Goal: Task Accomplishment & Management: Manage account settings

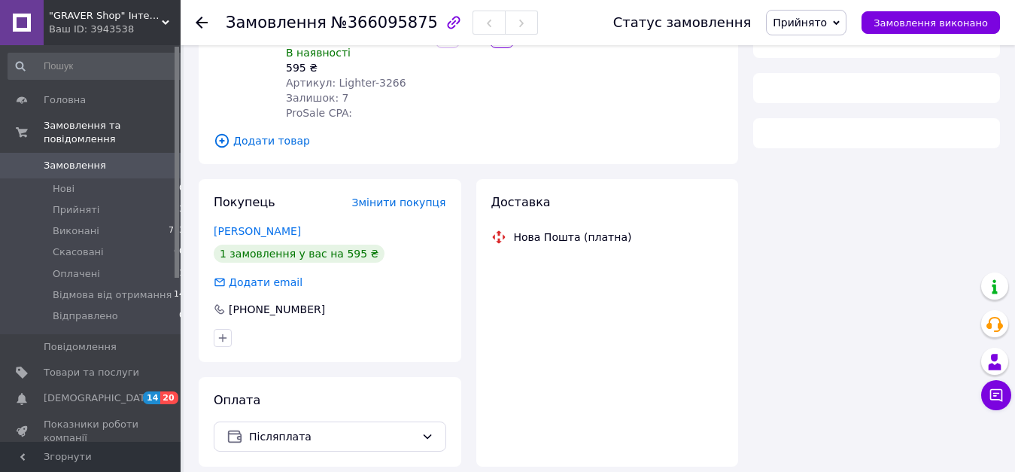
scroll to position [269, 0]
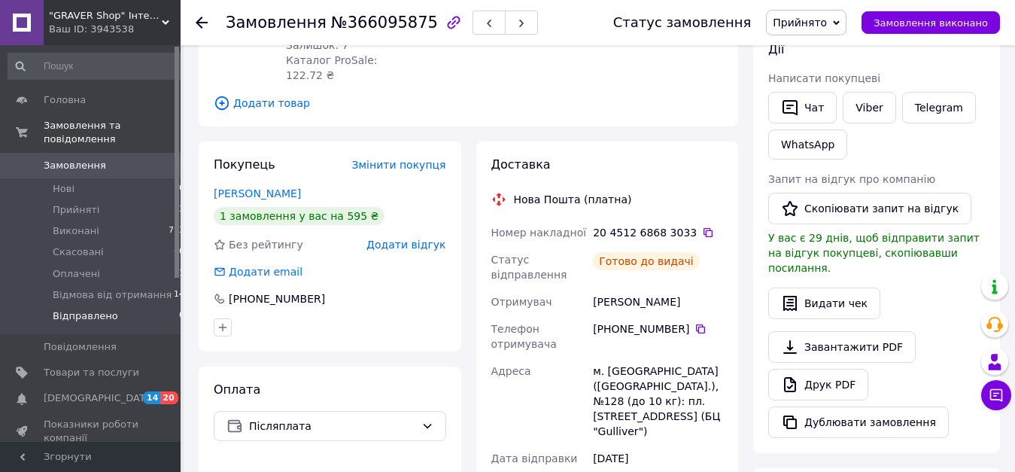
click at [72, 309] on span "Відправлено" at bounding box center [85, 316] width 65 height 14
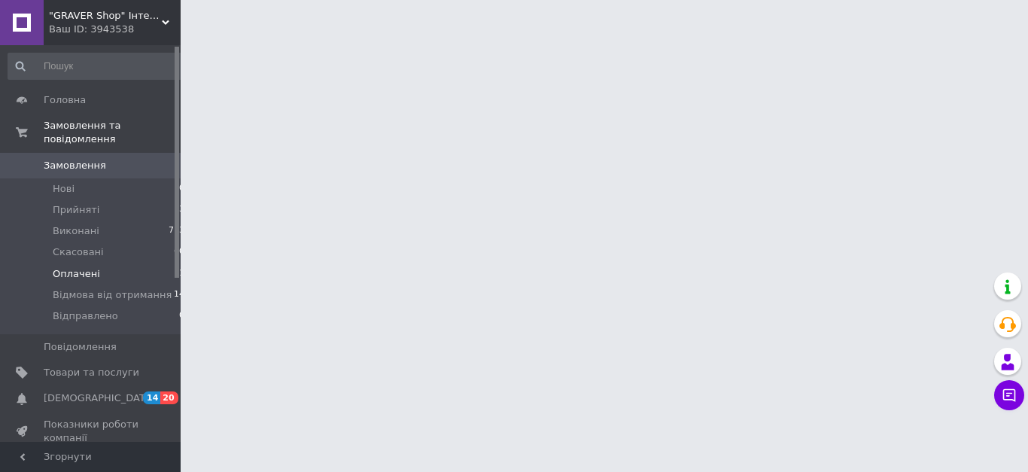
click at [78, 267] on span "Оплачені" at bounding box center [76, 274] width 47 height 14
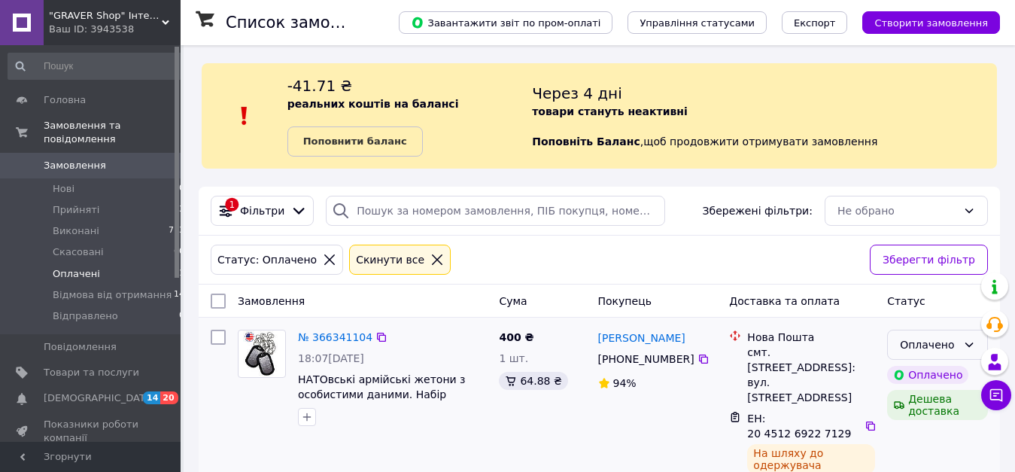
click at [913, 347] on div "Оплачено" at bounding box center [928, 344] width 57 height 17
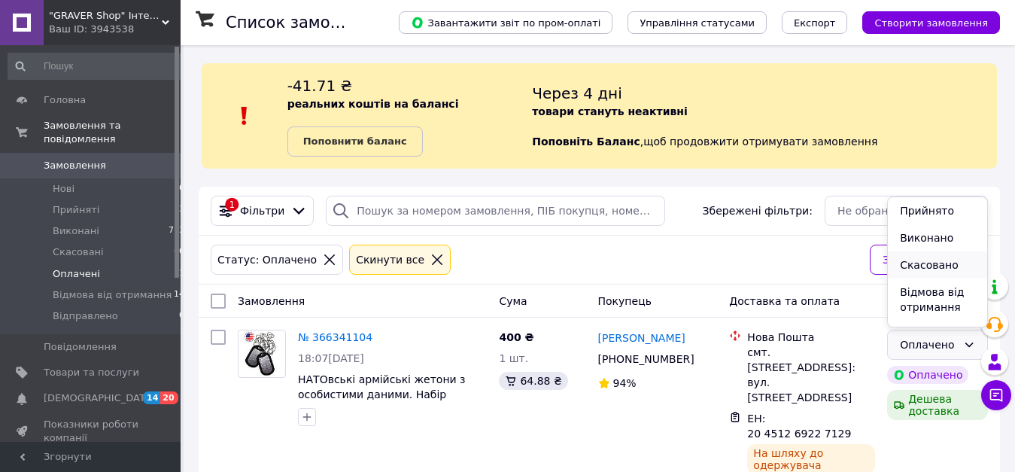
scroll to position [21, 0]
click at [933, 312] on li "Відправлено" at bounding box center [937, 313] width 99 height 27
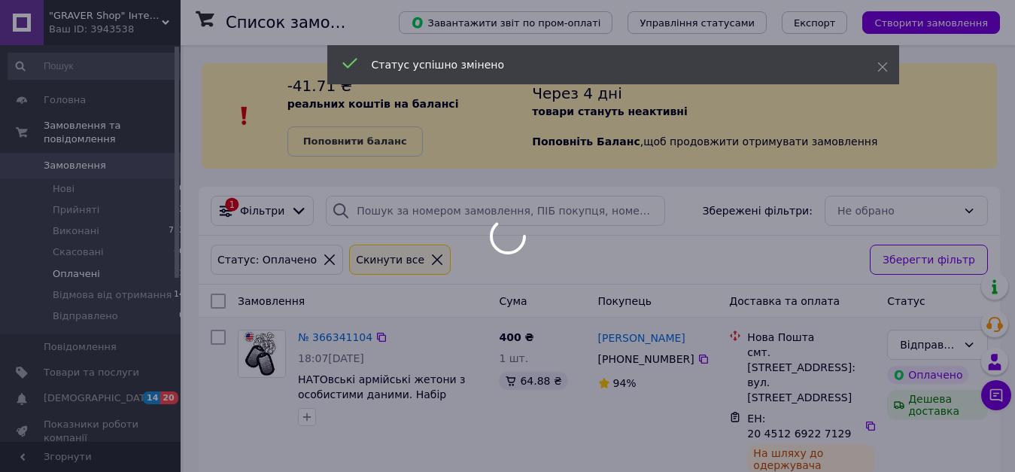
scroll to position [6, 0]
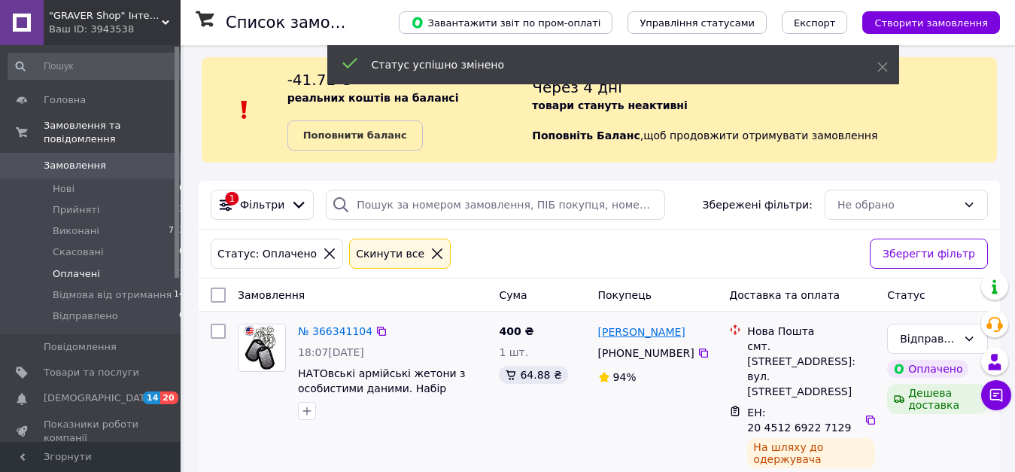
click at [637, 329] on link "[PERSON_NAME]" at bounding box center [641, 331] width 87 height 15
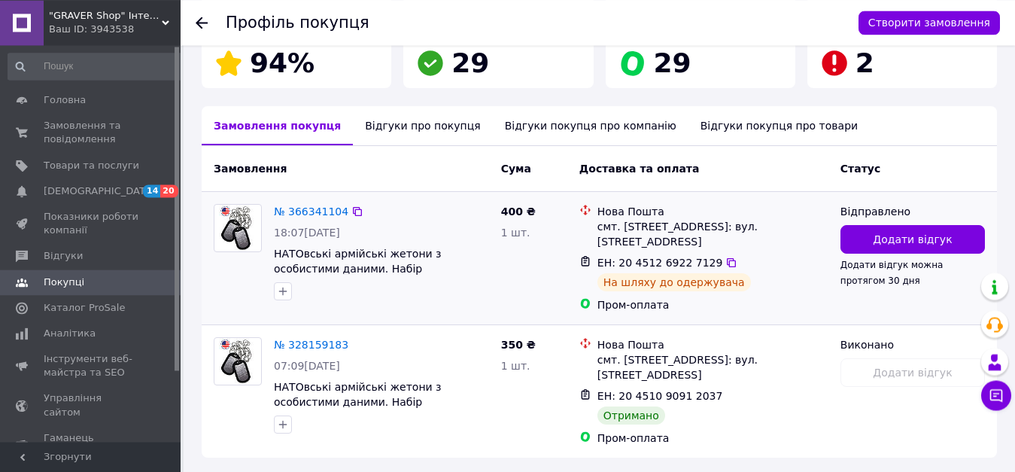
scroll to position [278, 0]
